Goal: Task Accomplishment & Management: Manage account settings

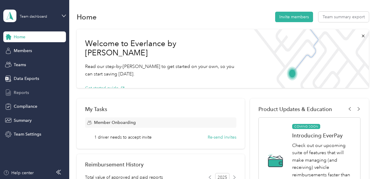
click at [23, 90] on span "Reports" at bounding box center [21, 92] width 15 height 6
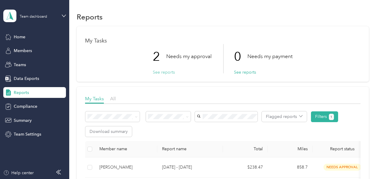
click at [163, 73] on button "See reports" at bounding box center [164, 72] width 22 height 6
click at [161, 71] on button "See reports" at bounding box center [164, 72] width 22 height 6
click at [164, 71] on button "See reports" at bounding box center [164, 72] width 22 height 6
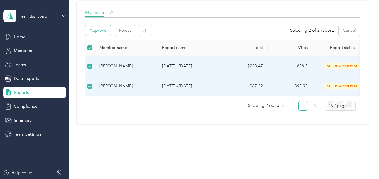
click at [98, 31] on button "Approve" at bounding box center [97, 30] width 25 height 10
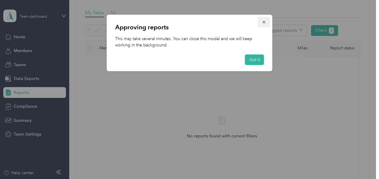
click at [265, 21] on icon "button" at bounding box center [264, 22] width 4 height 4
